Goal: Task Accomplishment & Management: Manage account settings

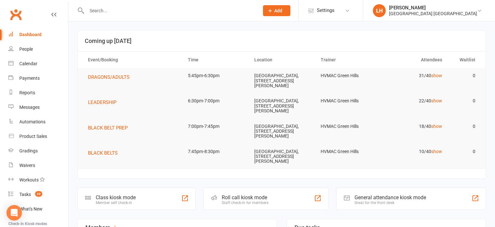
scroll to position [34, 0]
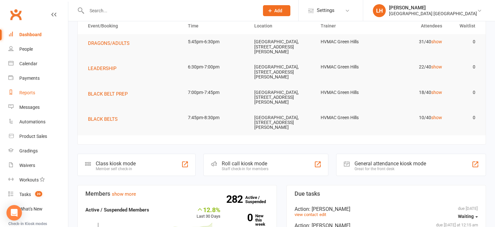
drag, startPoint x: 26, startPoint y: 94, endPoint x: 32, endPoint y: 91, distance: 6.6
click at [26, 94] on div "Reports" at bounding box center [27, 92] width 16 height 5
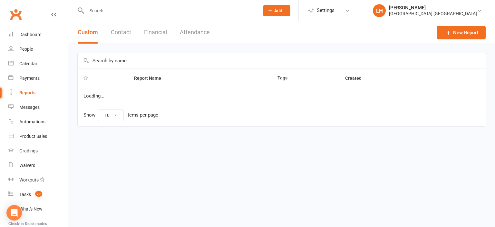
select select "25"
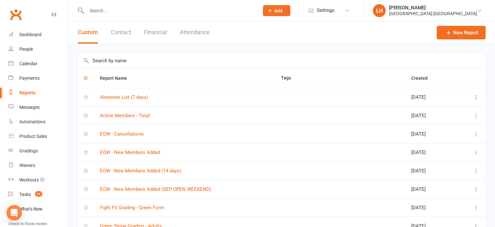
click at [124, 59] on input "text" at bounding box center [282, 60] width 408 height 15
type input "n"
click at [134, 150] on link "EOW - New Members Added" at bounding box center [130, 152] width 60 height 6
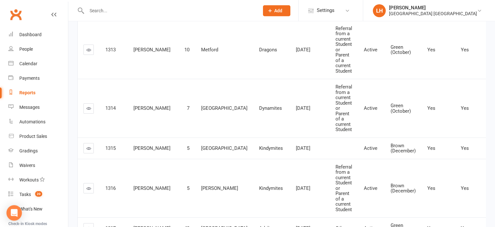
scroll to position [170, 0]
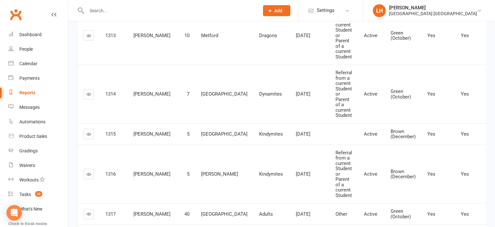
click at [148, 144] on td "[PERSON_NAME]" at bounding box center [152, 173] width 49 height 59
click at [143, 12] on input "text" at bounding box center [170, 10] width 170 height 9
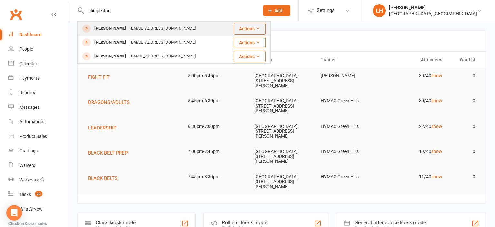
type input "dinglestad"
click at [145, 29] on div "[EMAIL_ADDRESS][DOMAIN_NAME]" at bounding box center [162, 28] width 69 height 9
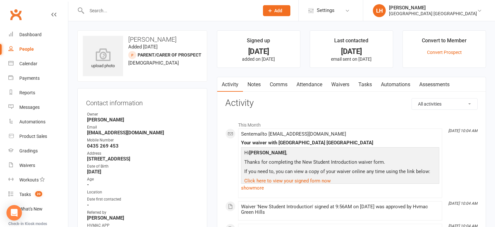
click at [340, 84] on link "Waivers" at bounding box center [340, 84] width 27 height 15
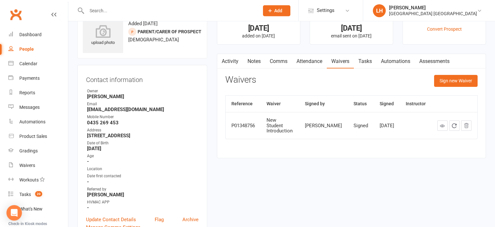
scroll to position [34, 0]
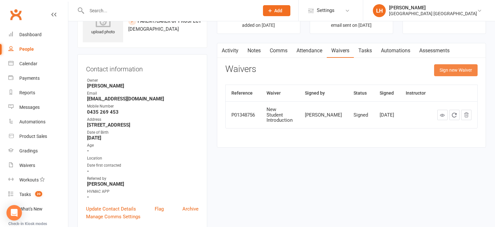
click at [450, 70] on button "Sign new Waiver" at bounding box center [456, 70] width 44 height 12
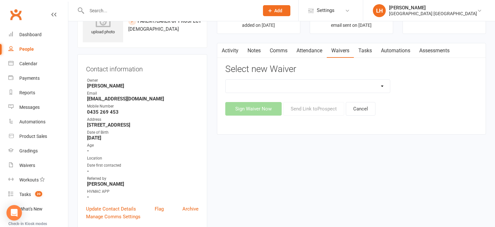
click at [226, 80] on select "3 months free Membership 8 Week Fitness Challenge Basic Membership Form Cancell…" at bounding box center [308, 86] width 164 height 13
select select "5630"
click option "Membership Form" at bounding box center [0, 0] width 0 height 0
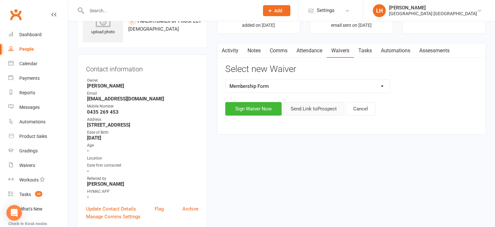
click at [320, 108] on button "Send Link to Prospect" at bounding box center [313, 109] width 61 height 14
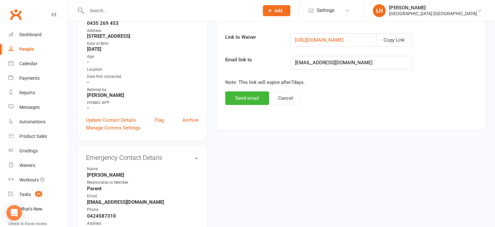
scroll to position [136, 0]
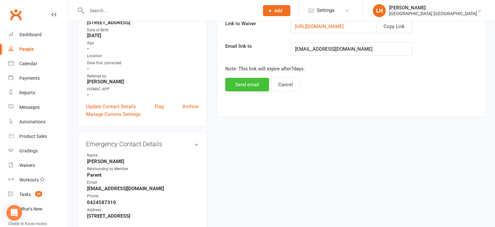
click at [246, 85] on button "Send email" at bounding box center [247, 85] width 44 height 14
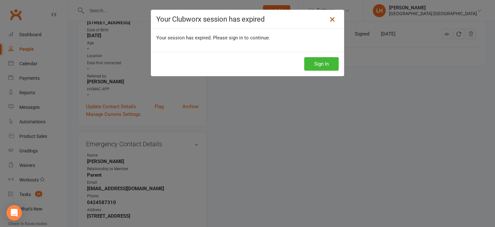
click at [335, 20] on icon at bounding box center [333, 19] width 8 height 8
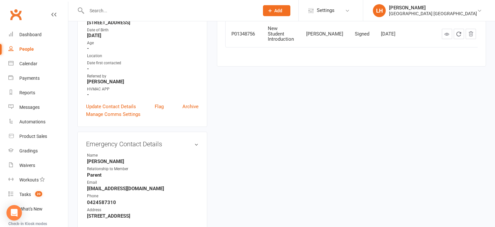
click at [186, 11] on input "text" at bounding box center [170, 10] width 170 height 9
type input "nic"
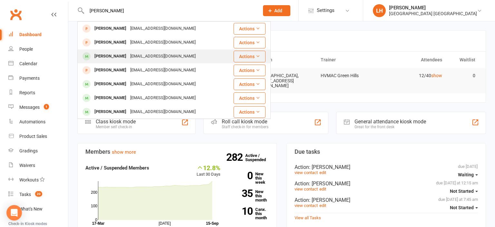
type input "nichol"
click at [123, 55] on div "Nicholas Plumridge" at bounding box center [111, 56] width 36 height 9
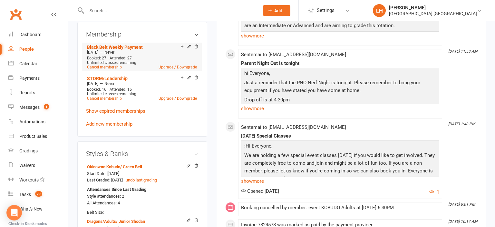
scroll to position [306, 0]
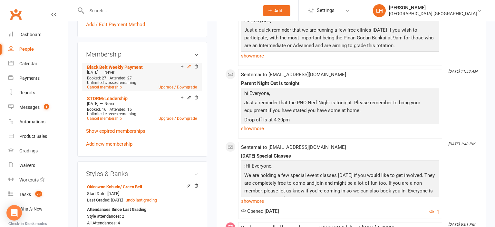
click at [189, 68] on icon at bounding box center [189, 66] width 3 height 3
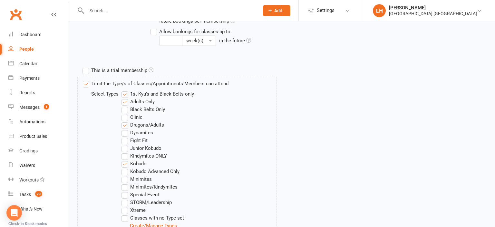
scroll to position [238, 0]
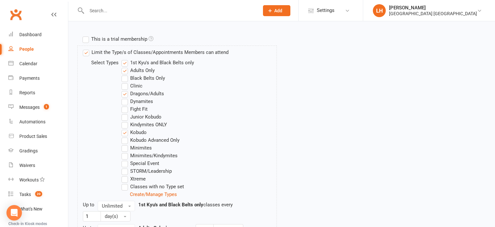
click at [126, 77] on label "Black Belts Only" at bounding box center [144, 78] width 44 height 8
click at [126, 74] on input "Black Belts Only" at bounding box center [124, 74] width 4 height 0
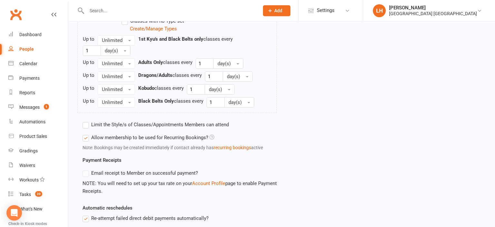
scroll to position [640, 0]
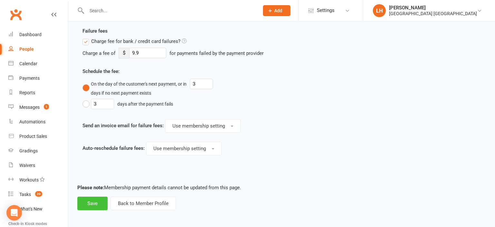
click at [96, 199] on button "Save" at bounding box center [92, 203] width 30 height 14
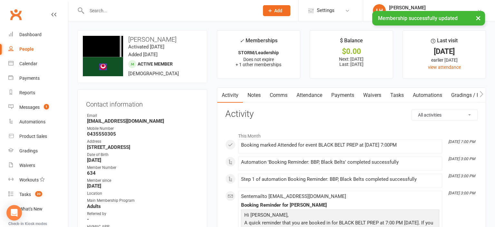
click at [316, 96] on link "Attendance" at bounding box center [309, 95] width 35 height 15
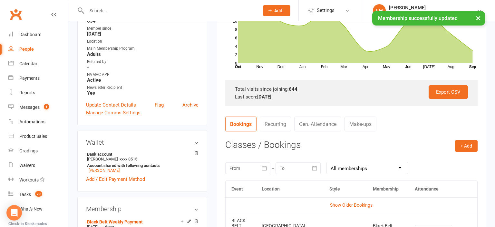
scroll to position [170, 0]
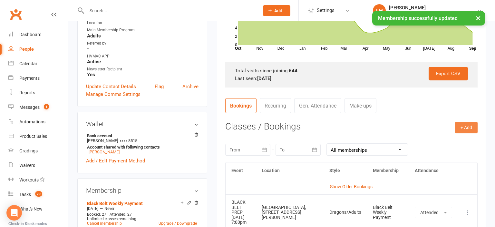
click at [460, 126] on button "+ Add" at bounding box center [466, 128] width 23 height 12
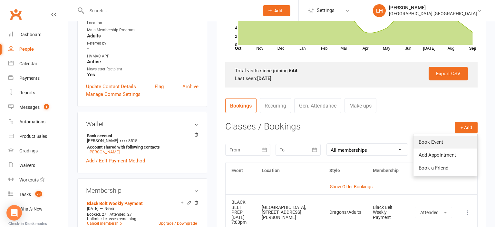
click at [430, 142] on link "Book Event" at bounding box center [446, 141] width 64 height 13
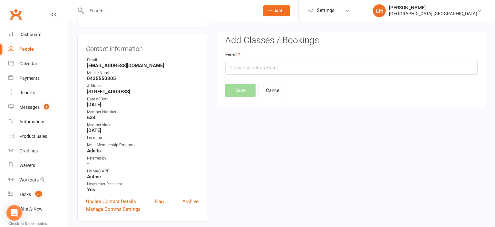
scroll to position [55, 0]
click at [250, 64] on input "text" at bounding box center [351, 68] width 252 height 14
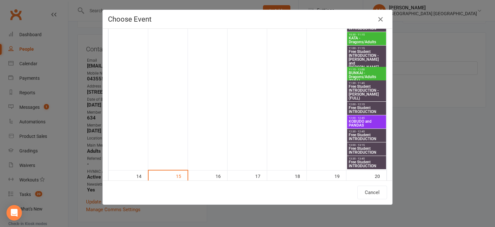
scroll to position [356, 0]
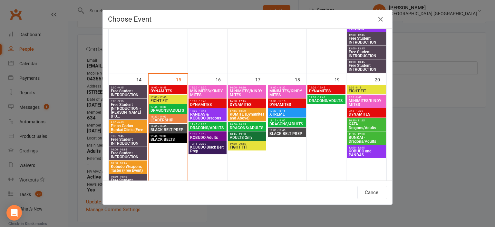
click at [167, 136] on span "19:45 - 20:30" at bounding box center [167, 135] width 35 height 3
type input "BLACK BELTS - Sep 15, 2025 7:45:00 PM"
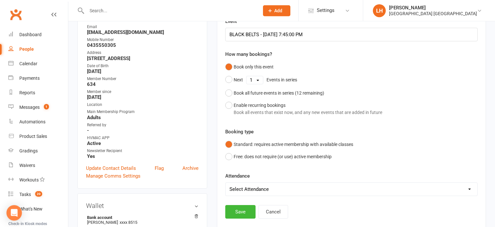
scroll to position [89, 0]
click at [226, 182] on select "Select Attendance Attended Absent" at bounding box center [352, 188] width 252 height 13
select select "0"
click option "Attended" at bounding box center [0, 0] width 0 height 0
click at [241, 207] on button "Save" at bounding box center [240, 211] width 30 height 14
